Goal: Complete application form

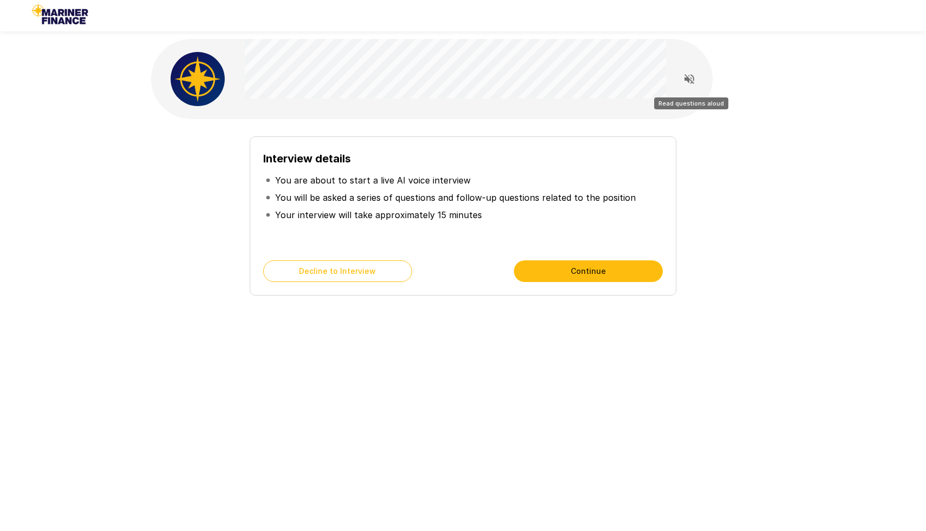
click at [684, 75] on icon "Read questions aloud" at bounding box center [689, 79] width 13 height 13
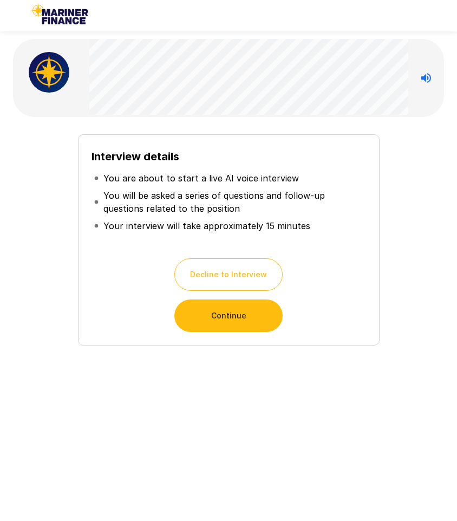
click at [250, 319] on button "Continue" at bounding box center [228, 315] width 108 height 32
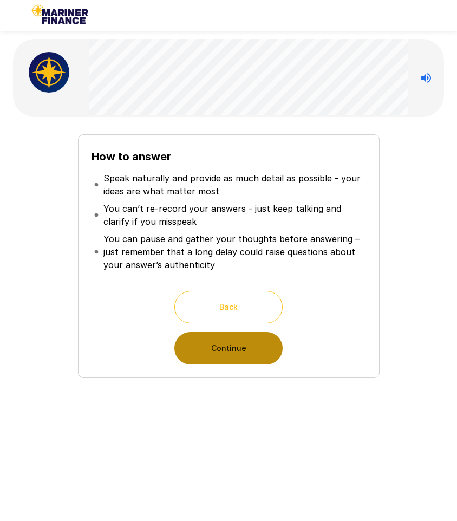
click at [253, 353] on button "Continue" at bounding box center [228, 348] width 108 height 32
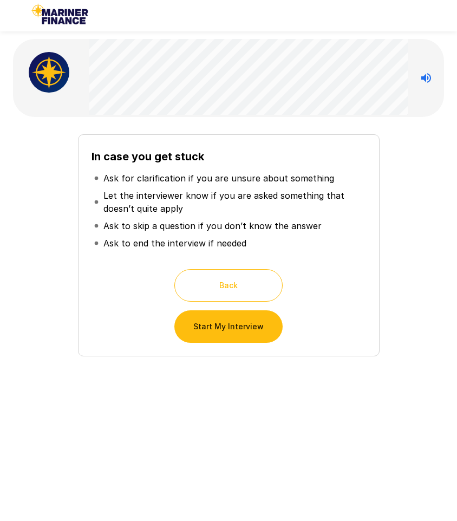
click at [243, 333] on button "Start My Interview" at bounding box center [228, 326] width 108 height 32
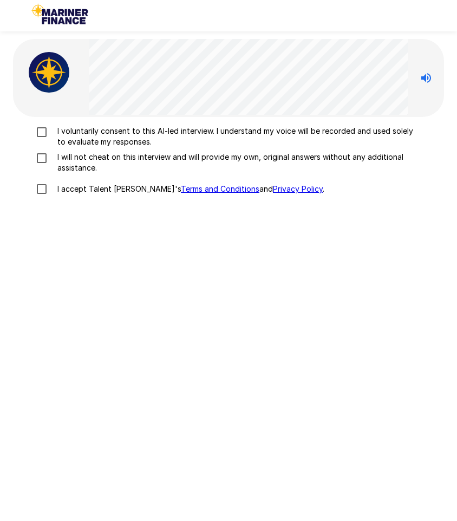
click at [158, 140] on p "I voluntarily consent to this AI-led interview. I understand my voice will be r…" at bounding box center [233, 137] width 361 height 22
click at [117, 160] on p "I will not cheat on this interview and will provide my own, original answers wi…" at bounding box center [233, 163] width 361 height 22
click at [84, 192] on p "I accept Talent Llama's Terms and Conditions and Privacy Policy ." at bounding box center [188, 189] width 271 height 11
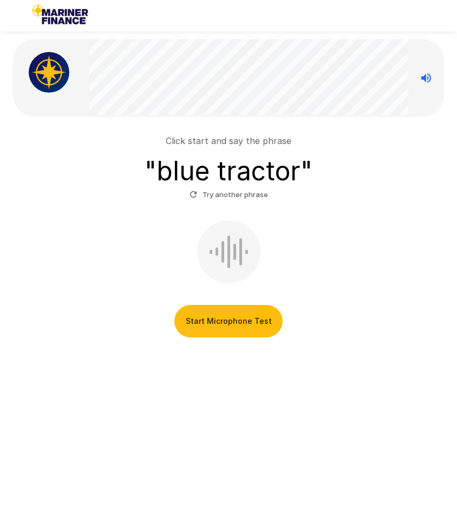
click at [229, 246] on div at bounding box center [228, 251] width 3 height 32
click at [225, 319] on button "Start Microphone Test" at bounding box center [228, 321] width 108 height 32
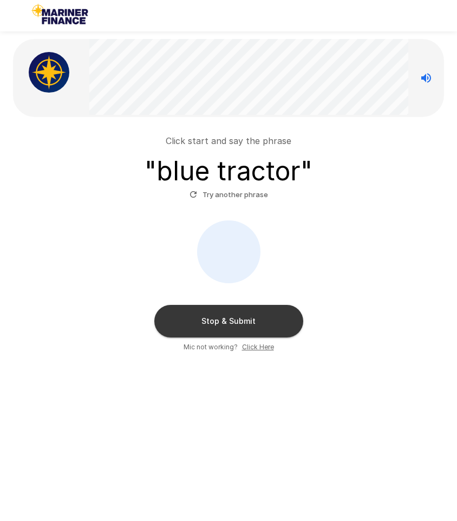
click at [258, 320] on button "Stop & Submit" at bounding box center [228, 321] width 149 height 32
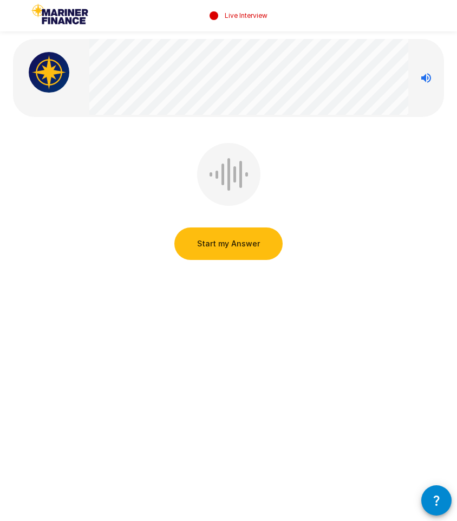
click at [234, 246] on button "Start my Answer" at bounding box center [228, 243] width 108 height 32
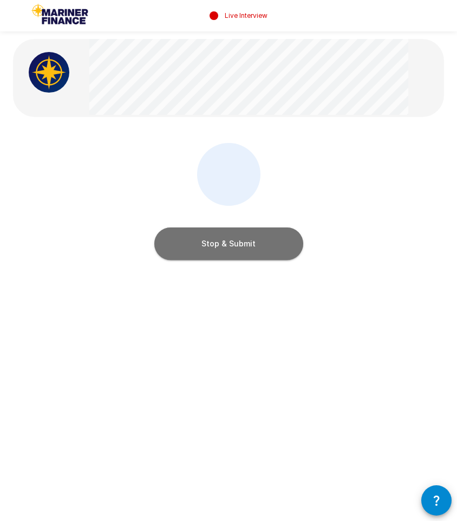
click at [234, 246] on button "Stop & Submit" at bounding box center [228, 243] width 149 height 32
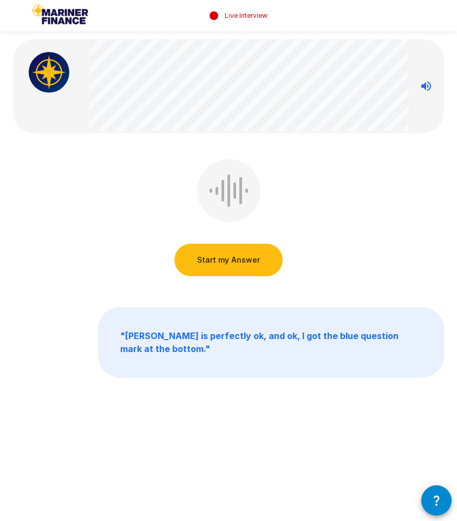
click at [227, 263] on button "Start my Answer" at bounding box center [228, 260] width 108 height 32
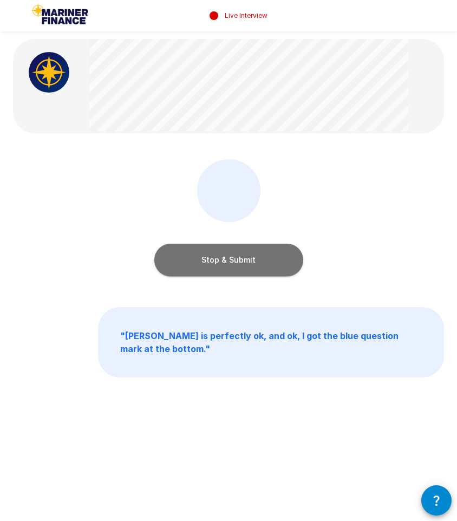
click at [227, 263] on button "Stop & Submit" at bounding box center [228, 260] width 149 height 32
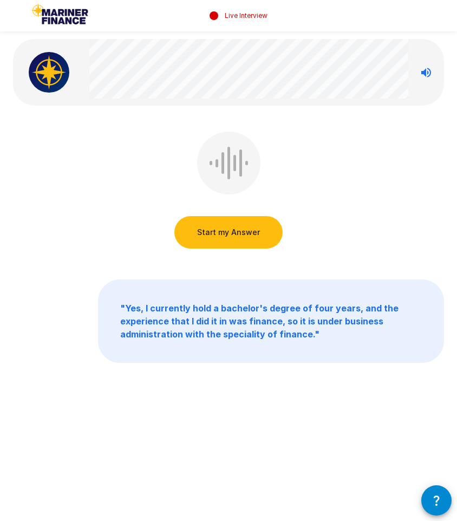
click at [251, 239] on button "Start my Answer" at bounding box center [228, 232] width 108 height 32
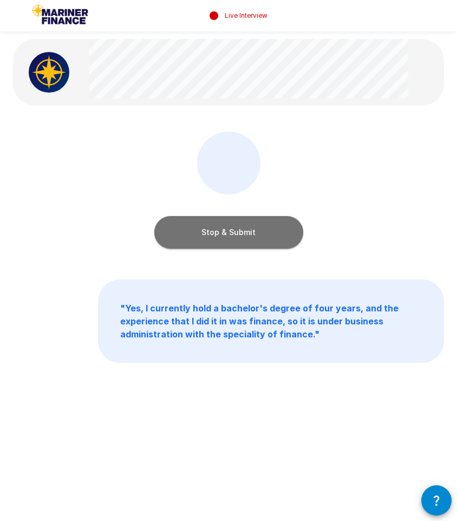
click at [258, 237] on button "Stop & Submit" at bounding box center [228, 232] width 149 height 32
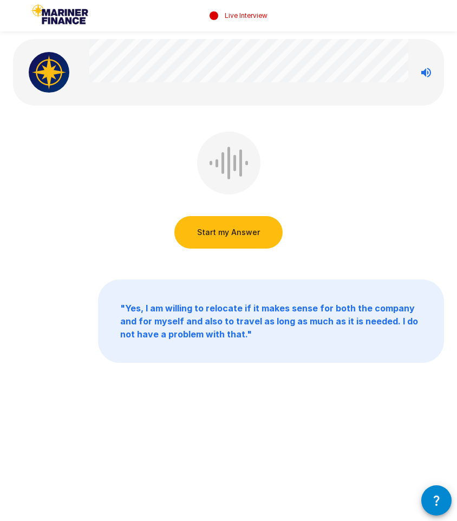
click at [258, 237] on button "Start my Answer" at bounding box center [228, 232] width 108 height 32
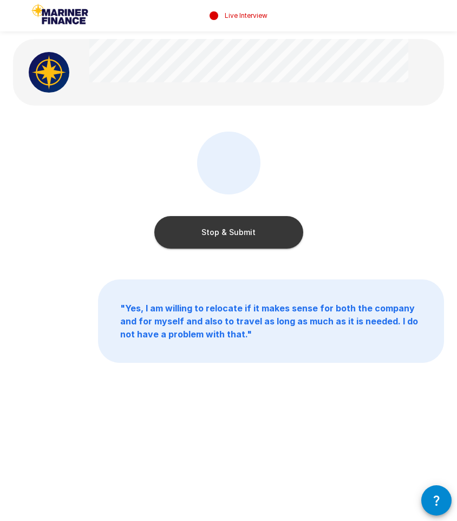
click at [234, 238] on button "Stop & Submit" at bounding box center [228, 232] width 149 height 32
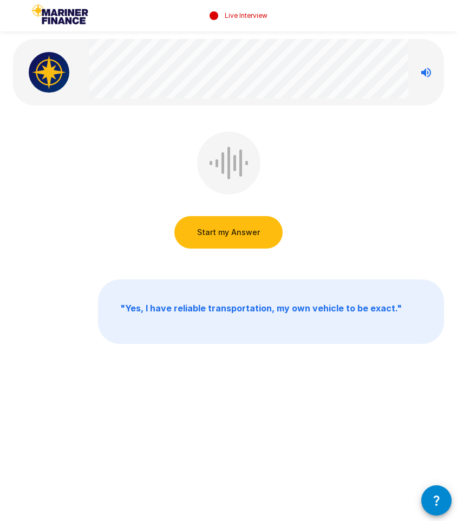
click at [234, 238] on button "Start my Answer" at bounding box center [228, 232] width 108 height 32
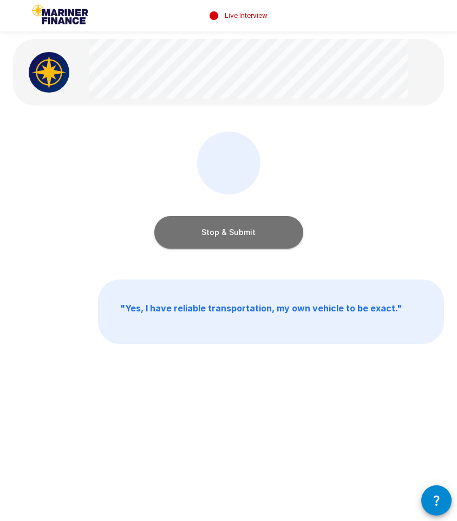
click at [234, 238] on button "Stop & Submit" at bounding box center [228, 232] width 149 height 32
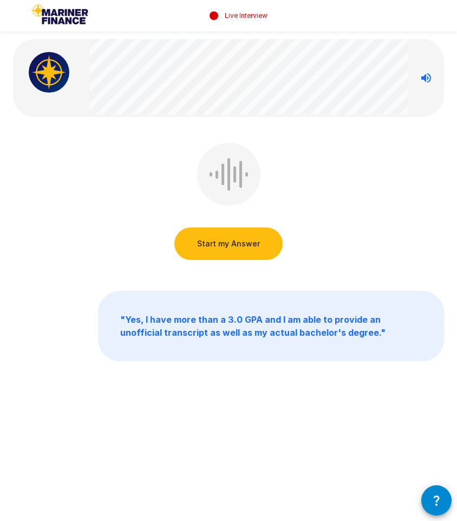
click at [237, 239] on button "Start my Answer" at bounding box center [228, 243] width 108 height 32
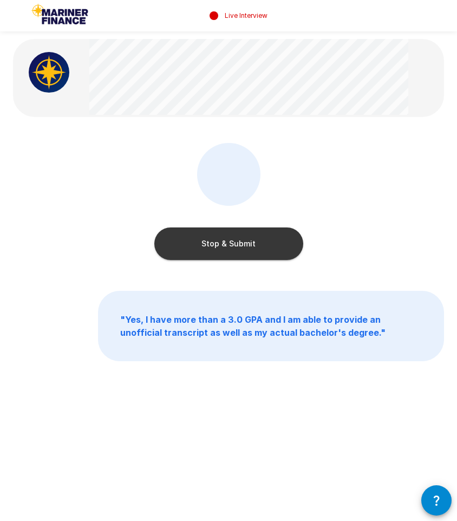
click at [247, 239] on button "Stop & Submit" at bounding box center [228, 243] width 149 height 32
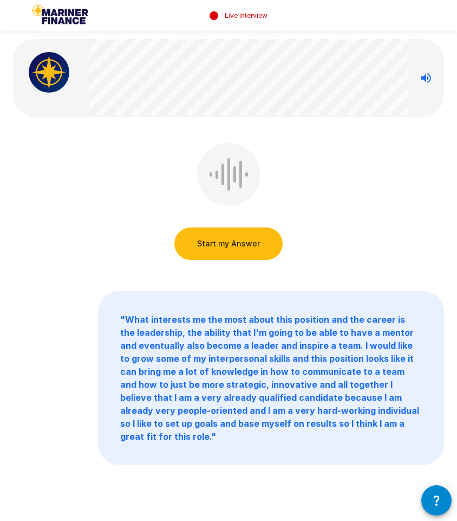
click at [230, 246] on button "Start my Answer" at bounding box center [228, 243] width 108 height 32
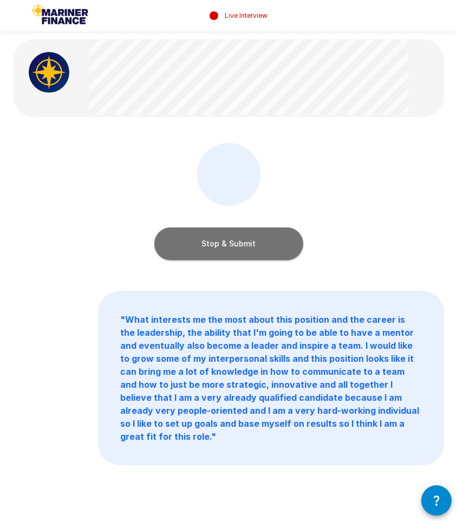
click at [225, 234] on button "Stop & Submit" at bounding box center [228, 243] width 149 height 32
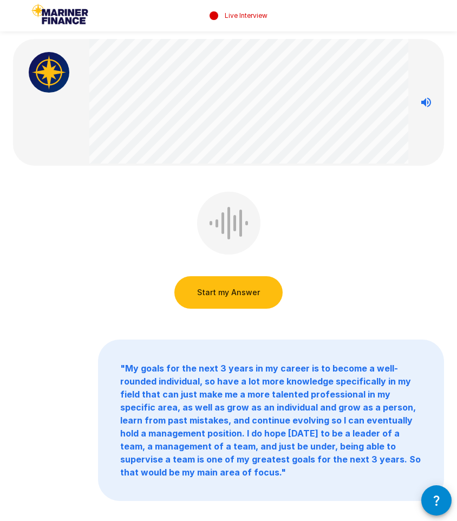
click at [222, 296] on button "Start my Answer" at bounding box center [228, 292] width 108 height 32
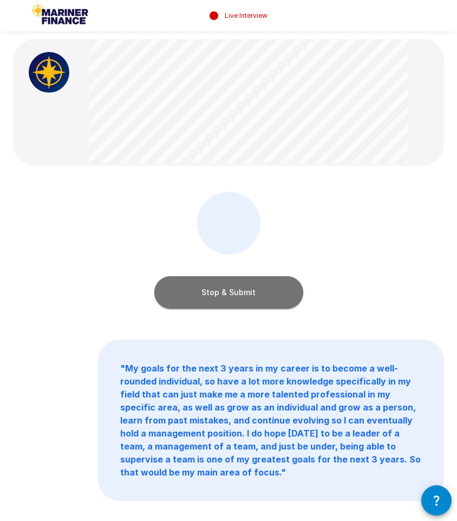
click at [242, 287] on button "Stop & Submit" at bounding box center [228, 292] width 149 height 32
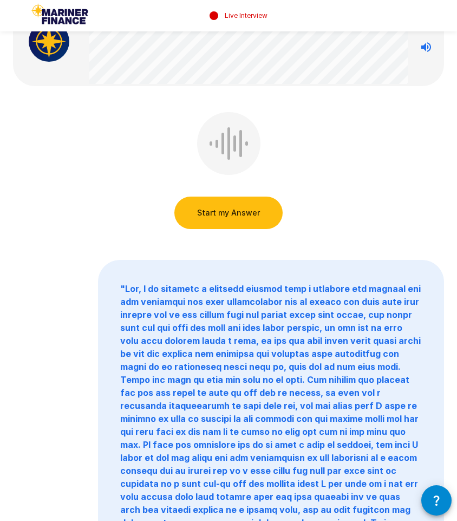
scroll to position [34, 0]
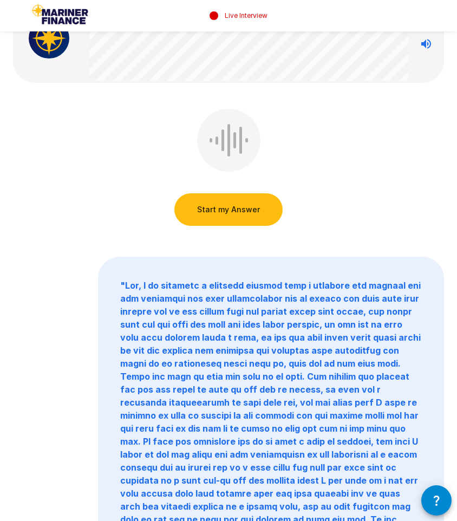
click at [256, 214] on button "Start my Answer" at bounding box center [228, 209] width 108 height 32
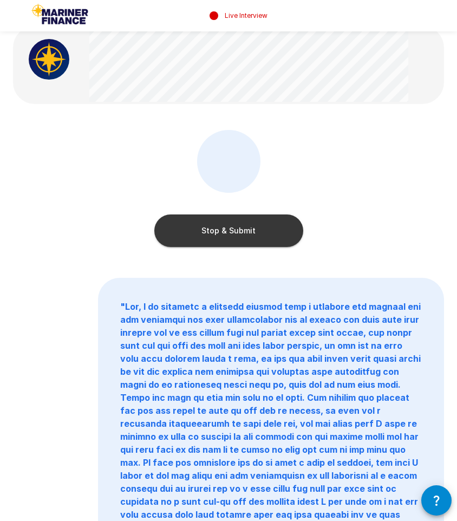
scroll to position [0, 0]
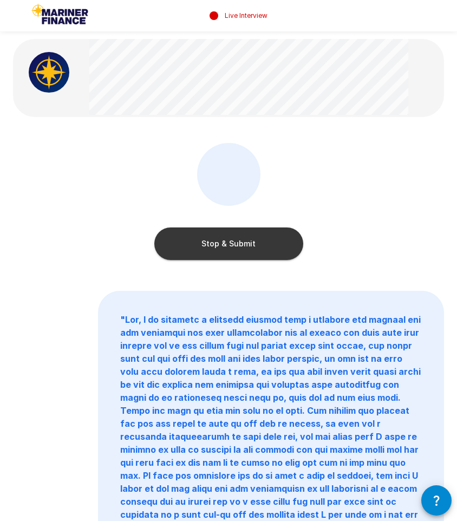
click at [269, 247] on button "Stop & Submit" at bounding box center [228, 243] width 149 height 32
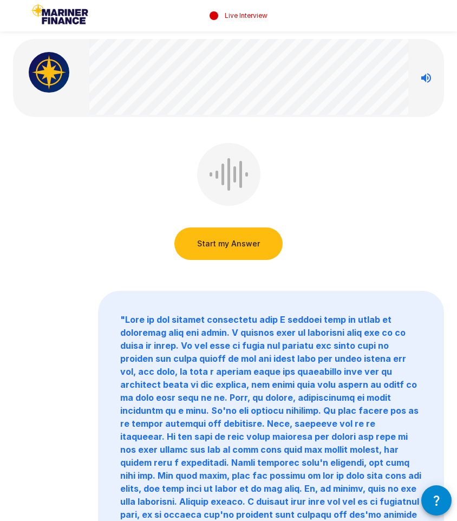
click at [261, 240] on button "Start my Answer" at bounding box center [228, 243] width 108 height 32
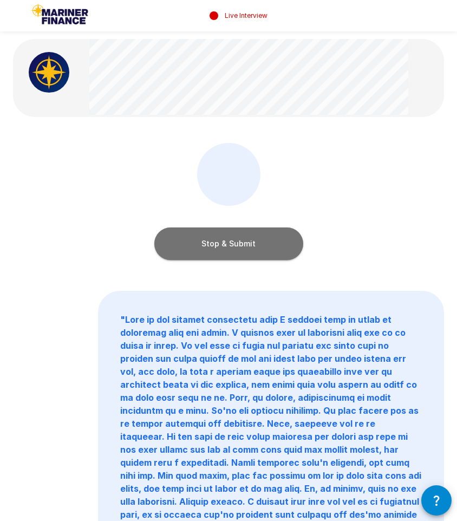
click at [249, 247] on button "Stop & Submit" at bounding box center [228, 243] width 149 height 32
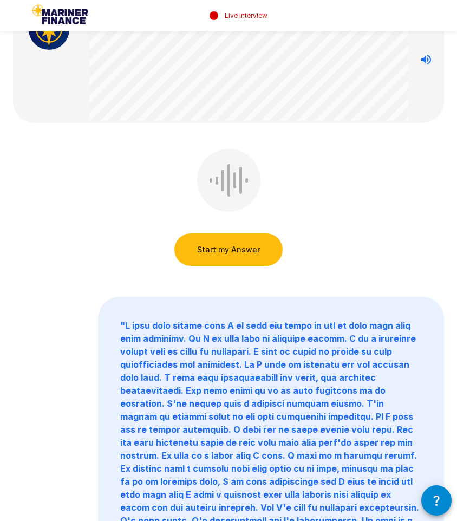
scroll to position [16, 0]
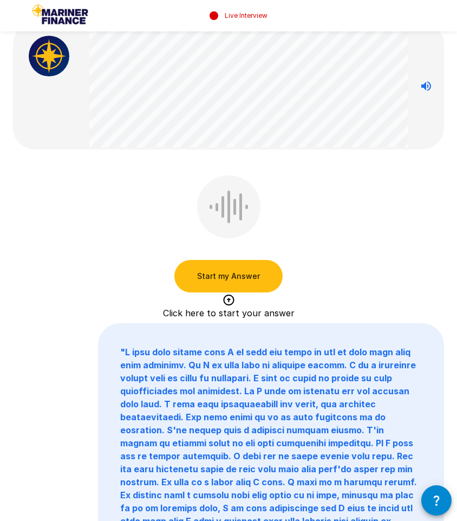
click at [221, 281] on button "Start my Answer" at bounding box center [228, 276] width 108 height 32
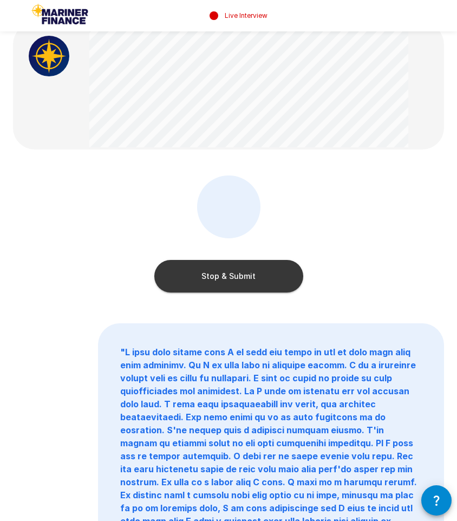
click at [221, 281] on button "Stop & Submit" at bounding box center [228, 276] width 149 height 32
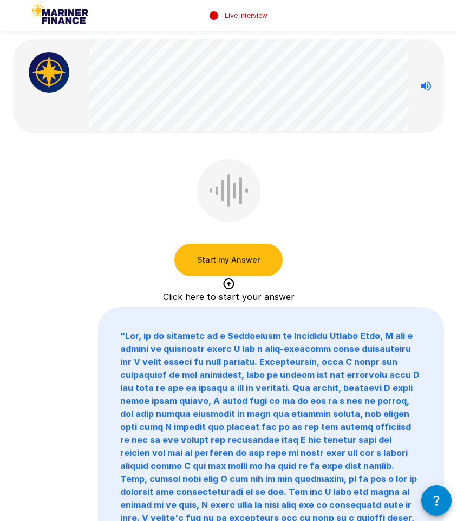
scroll to position [8, 0]
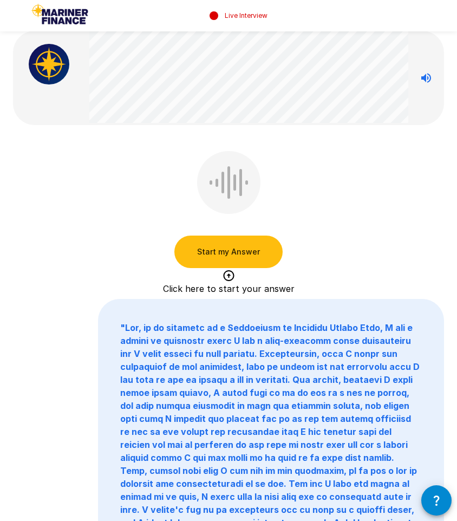
click at [245, 252] on button "Start my Answer" at bounding box center [228, 251] width 108 height 32
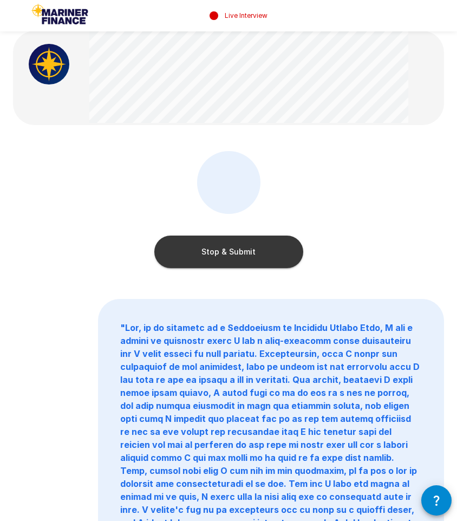
click at [274, 247] on button "Stop & Submit" at bounding box center [228, 251] width 149 height 32
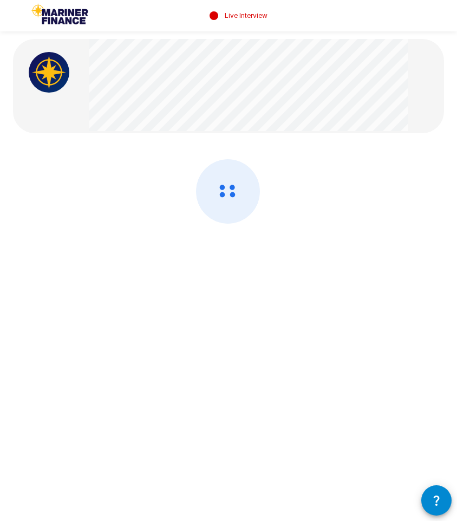
scroll to position [0, 0]
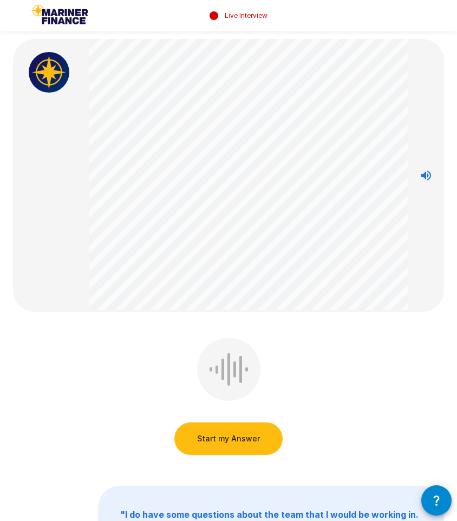
click at [236, 439] on button "Start my Answer" at bounding box center [228, 438] width 108 height 32
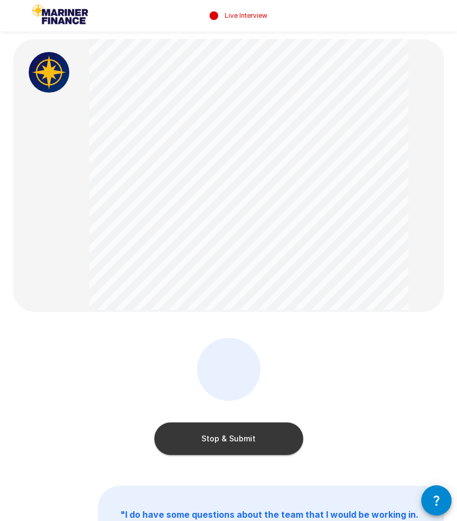
click at [236, 439] on button "Stop & Submit" at bounding box center [228, 438] width 149 height 32
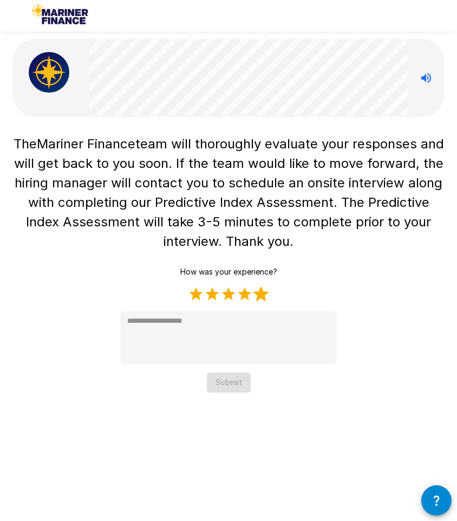
click at [255, 289] on label "5 Stars" at bounding box center [261, 294] width 16 height 16
type textarea "*"
click at [231, 383] on button "Submit" at bounding box center [229, 382] width 44 height 20
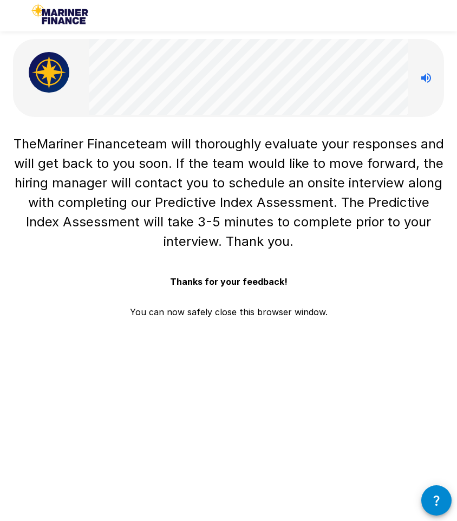
click at [346, 266] on div "The Mariner Finance team will thoroughly evaluate your responses and will get b…" at bounding box center [228, 224] width 431 height 188
